Goal: Book appointment/travel/reservation

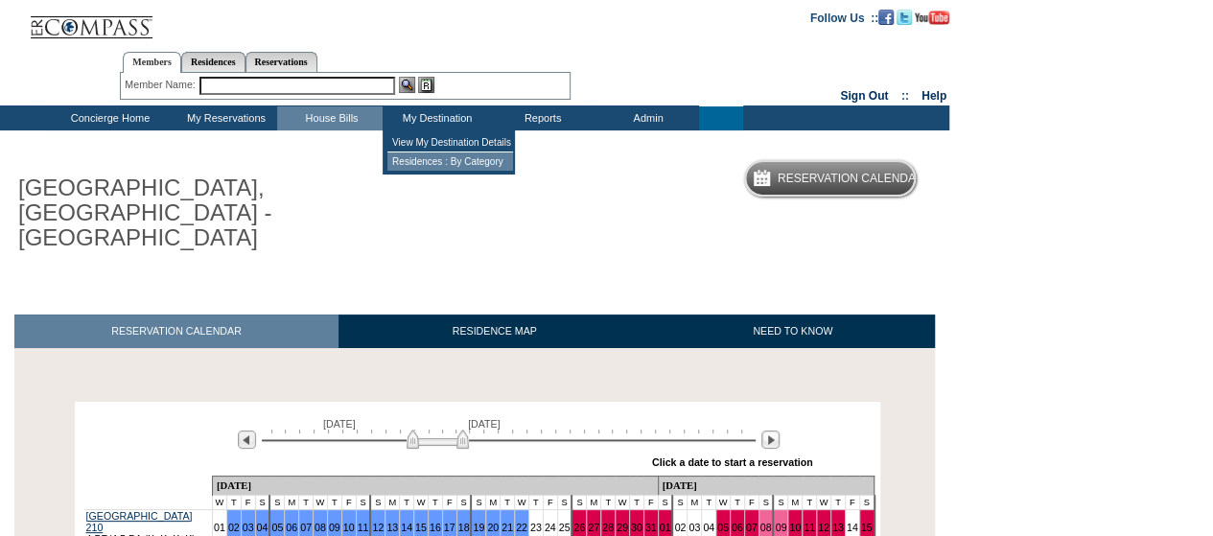
click at [440, 163] on td "Residences : By Category" at bounding box center [450, 161] width 126 height 18
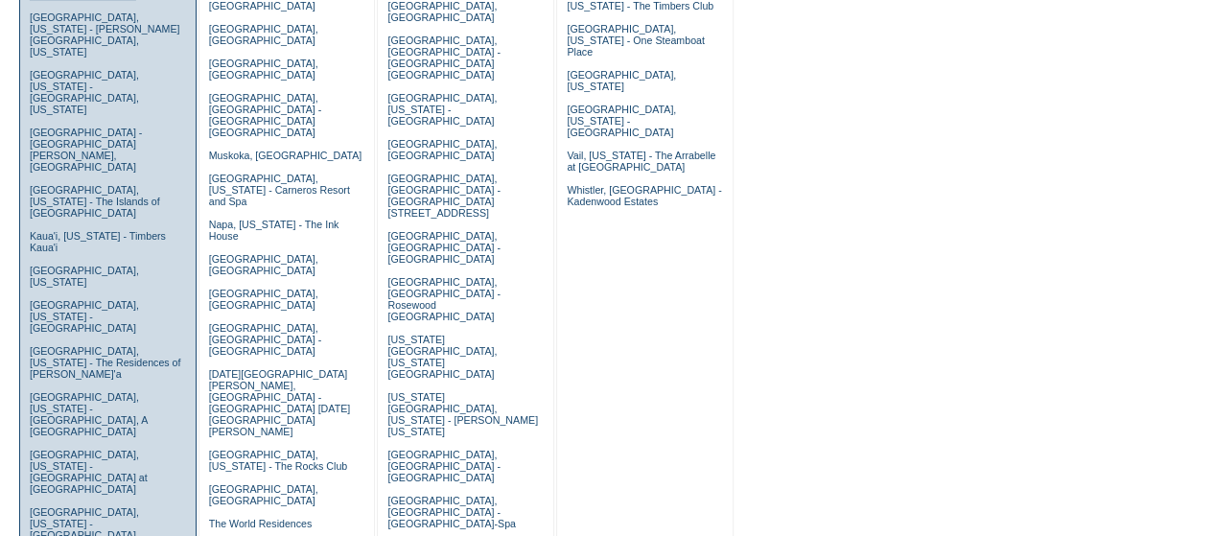
scroll to position [537, 0]
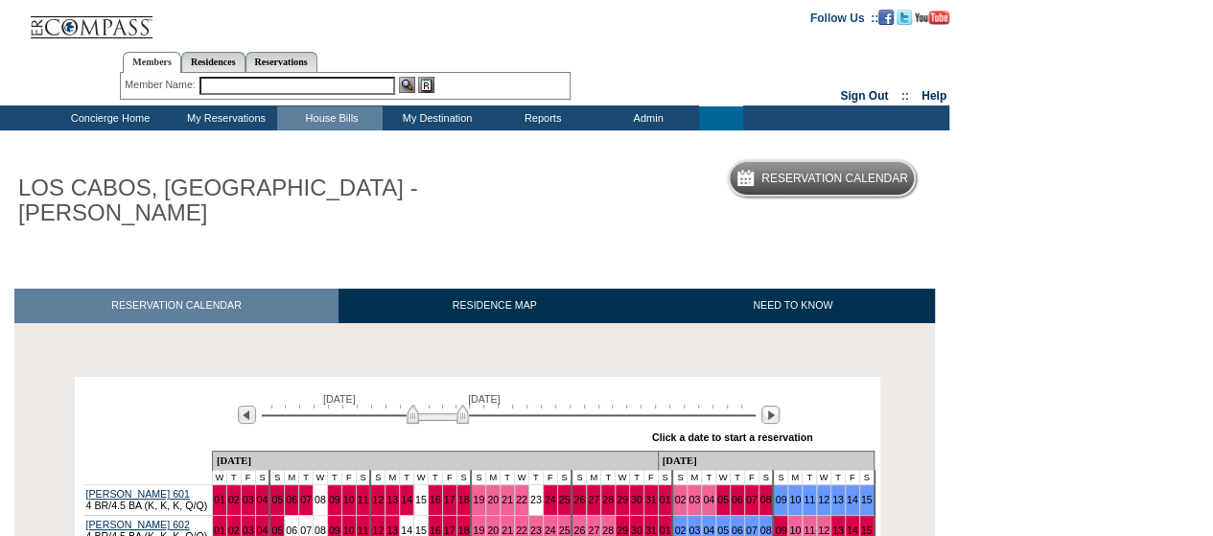
click at [989, 308] on body "Follow Us ::" at bounding box center [606, 268] width 1213 height 536
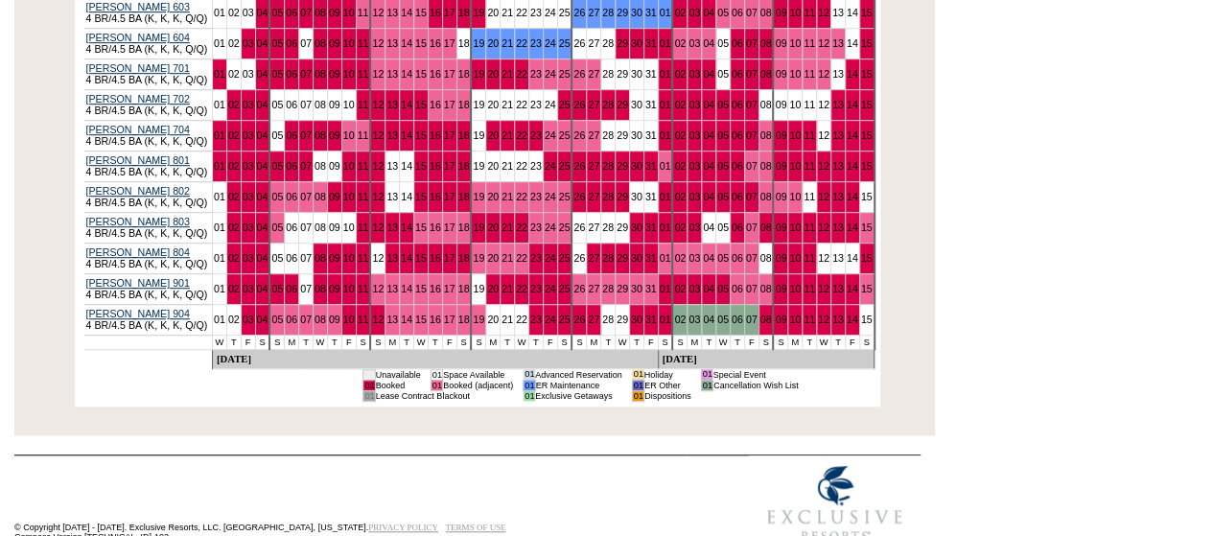
scroll to position [549, 0]
click at [502, 457] on td "© Copyright [DATE] - [DATE]. Exclusive Resorts, LLC. [GEOGRAPHIC_DATA], [US_STA…" at bounding box center [349, 504] width 671 height 95
